Goal: Transaction & Acquisition: Purchase product/service

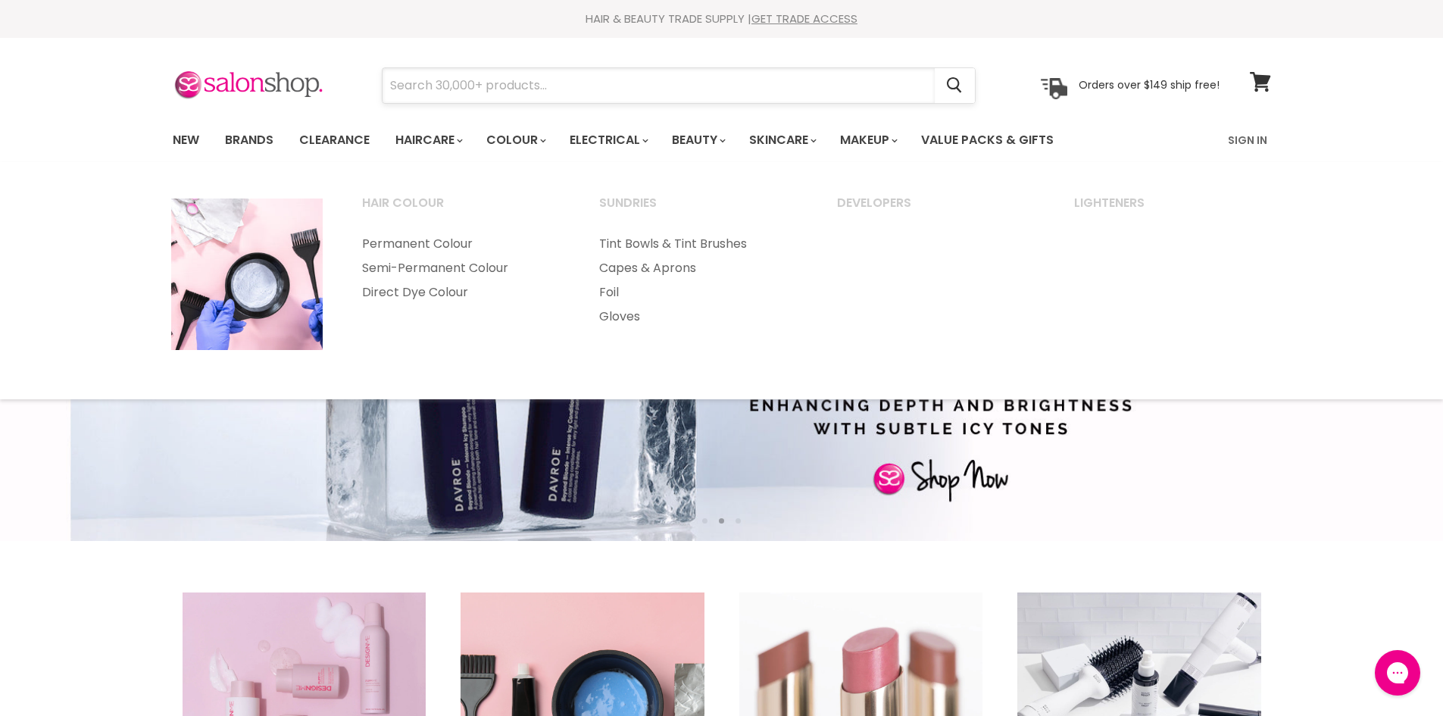
click at [501, 86] on input "Search" at bounding box center [658, 85] width 552 height 35
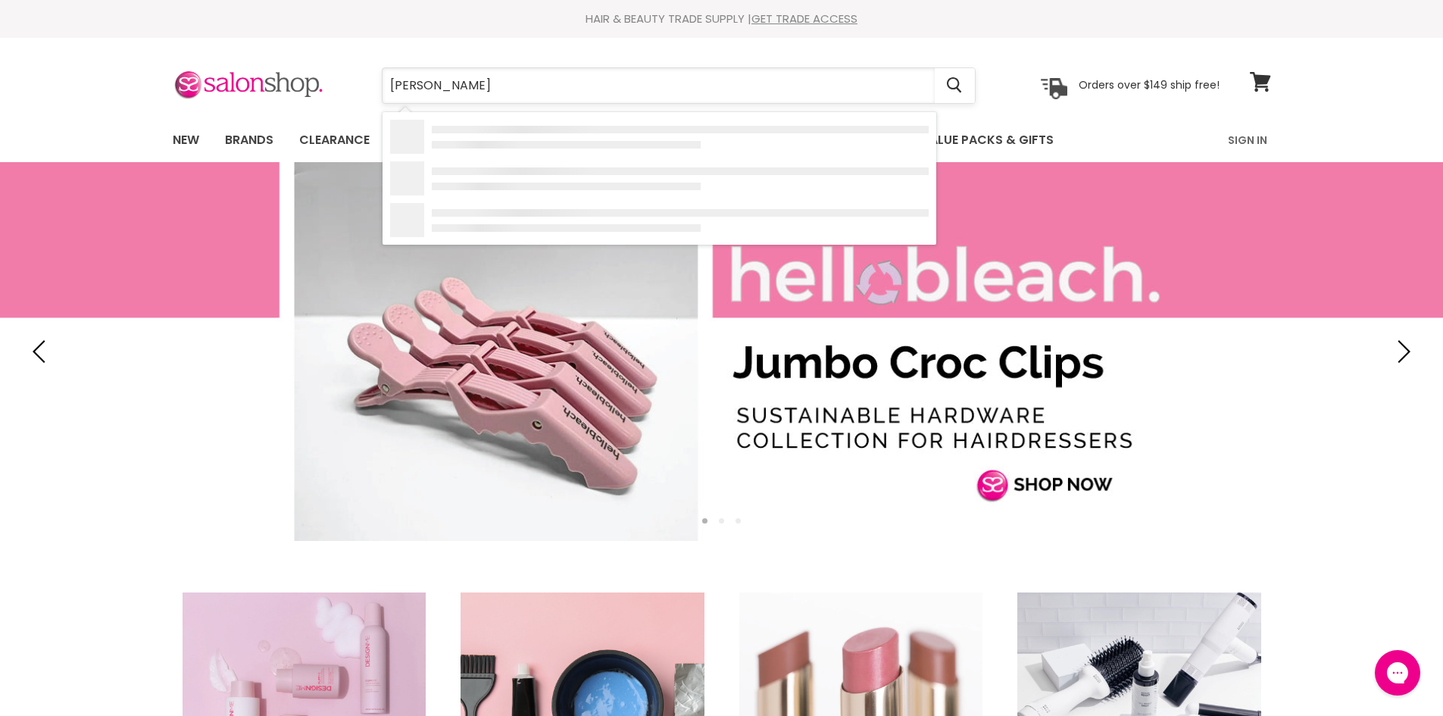
type input "[PERSON_NAME]"
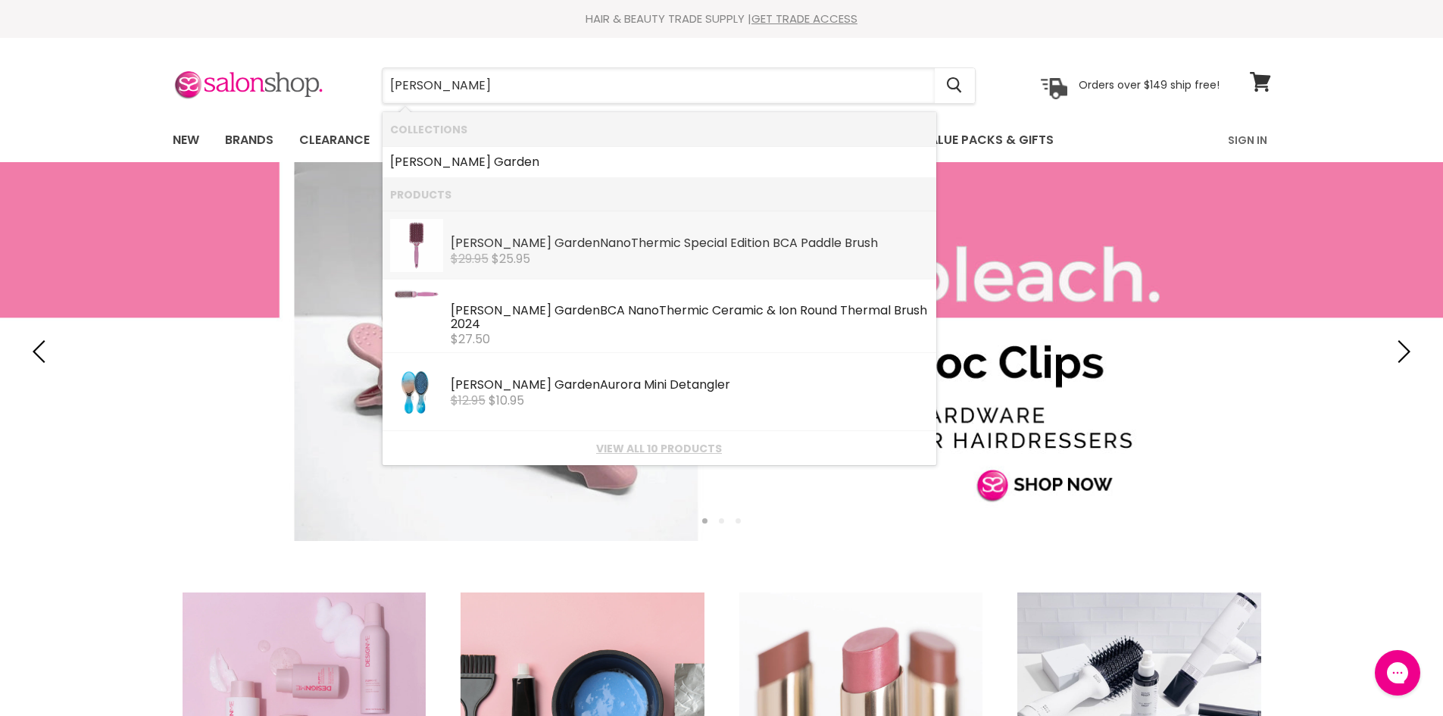
click at [530, 261] on span "$25.95" at bounding box center [511, 258] width 39 height 17
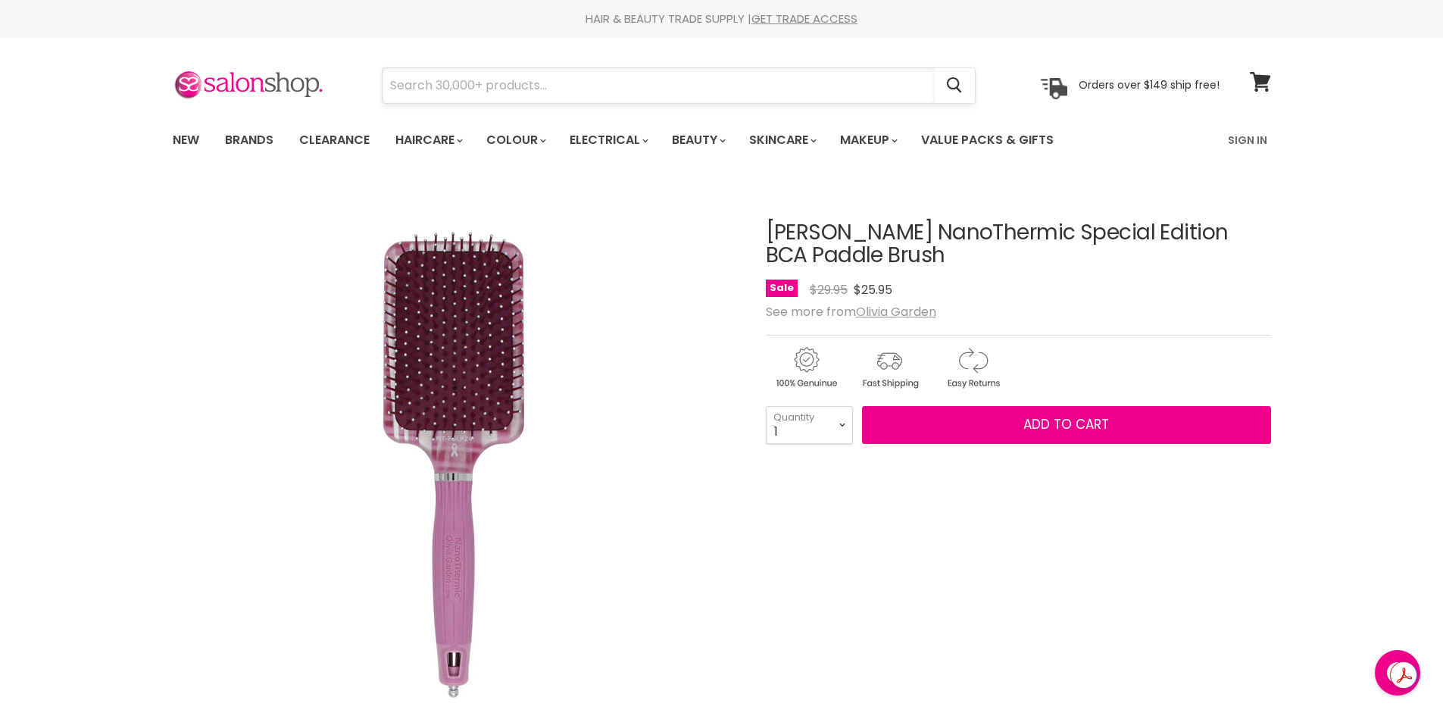
click at [435, 87] on input "Search" at bounding box center [658, 85] width 552 height 35
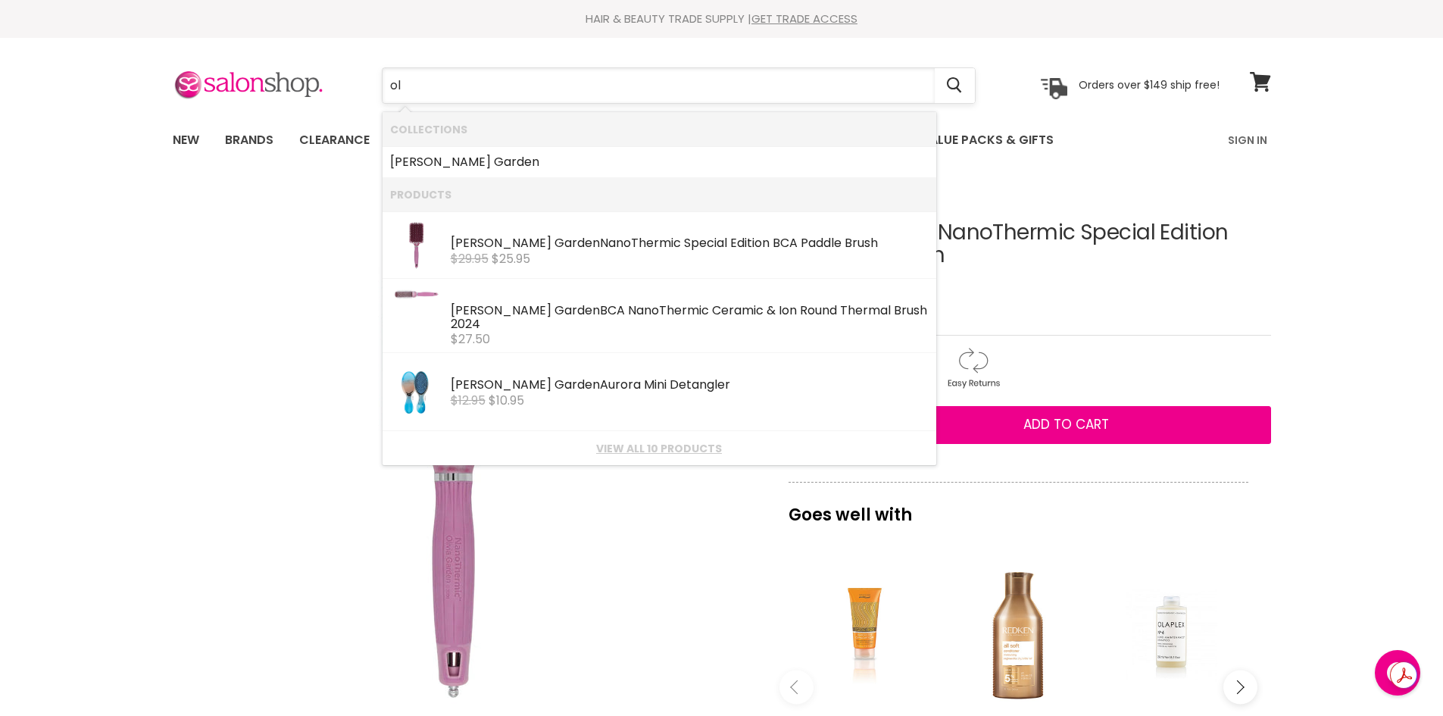
type input "o"
